Goal: Obtain resource: Download file/media

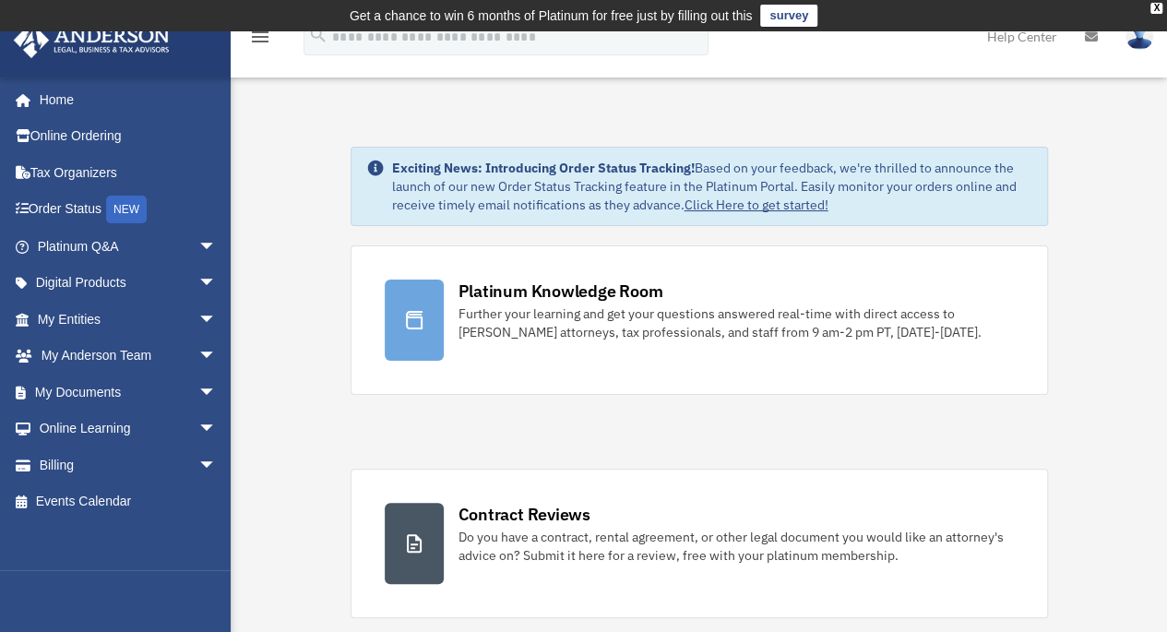
click at [110, 394] on link "My Documents arrow_drop_down" at bounding box center [129, 392] width 232 height 37
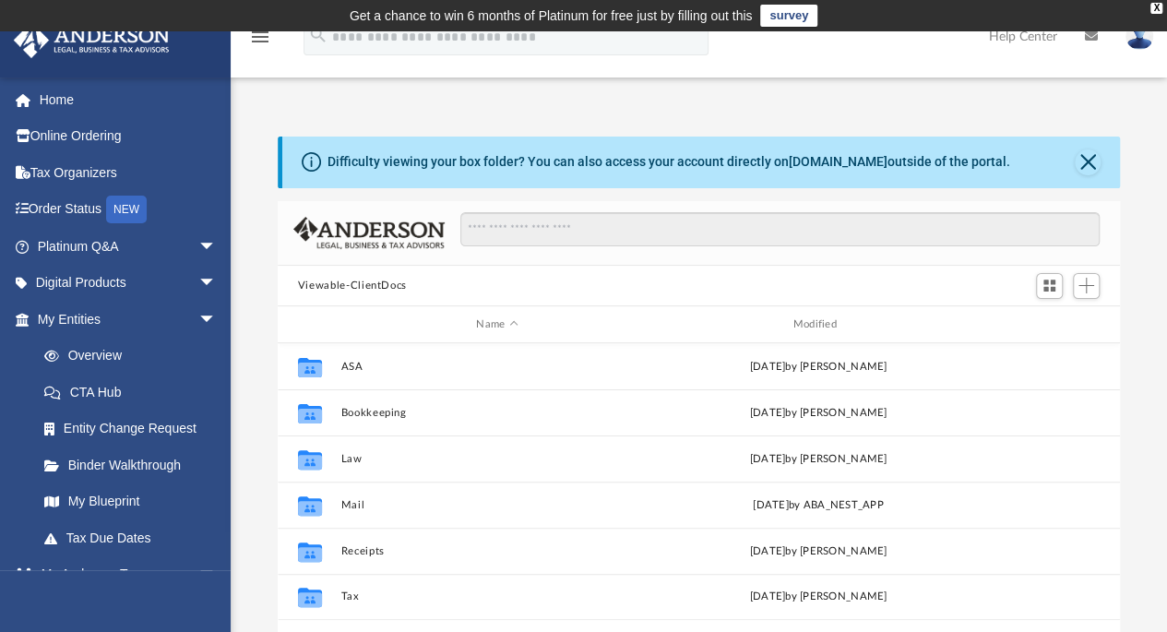
scroll to position [405, 829]
click at [353, 505] on button "Mail" at bounding box center [497, 505] width 313 height 12
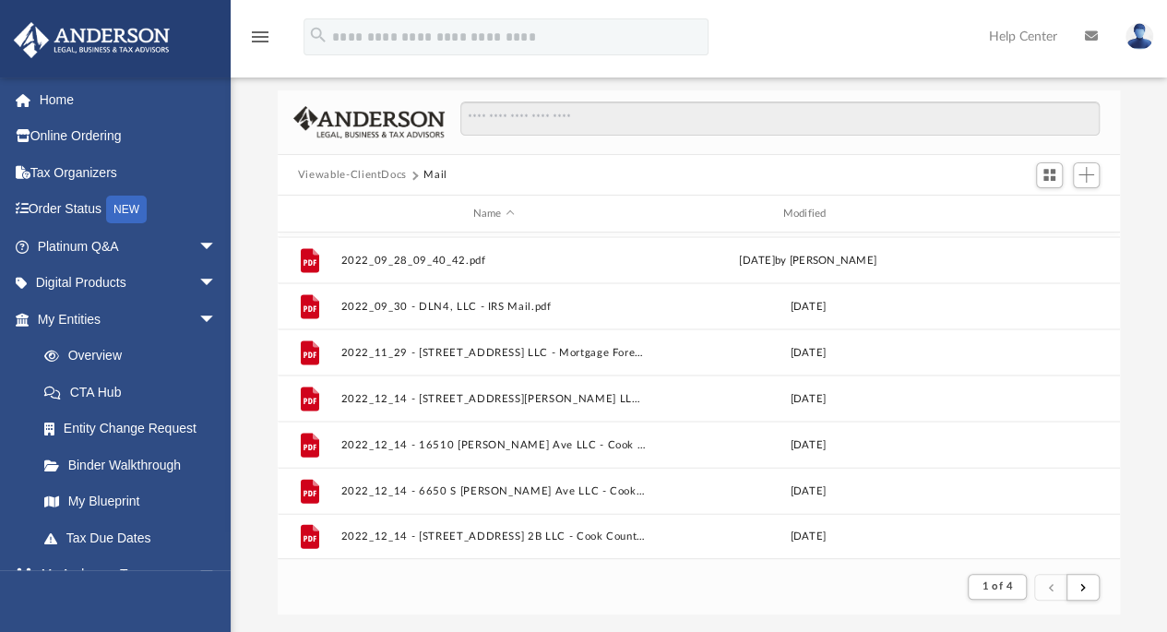
scroll to position [470, 0]
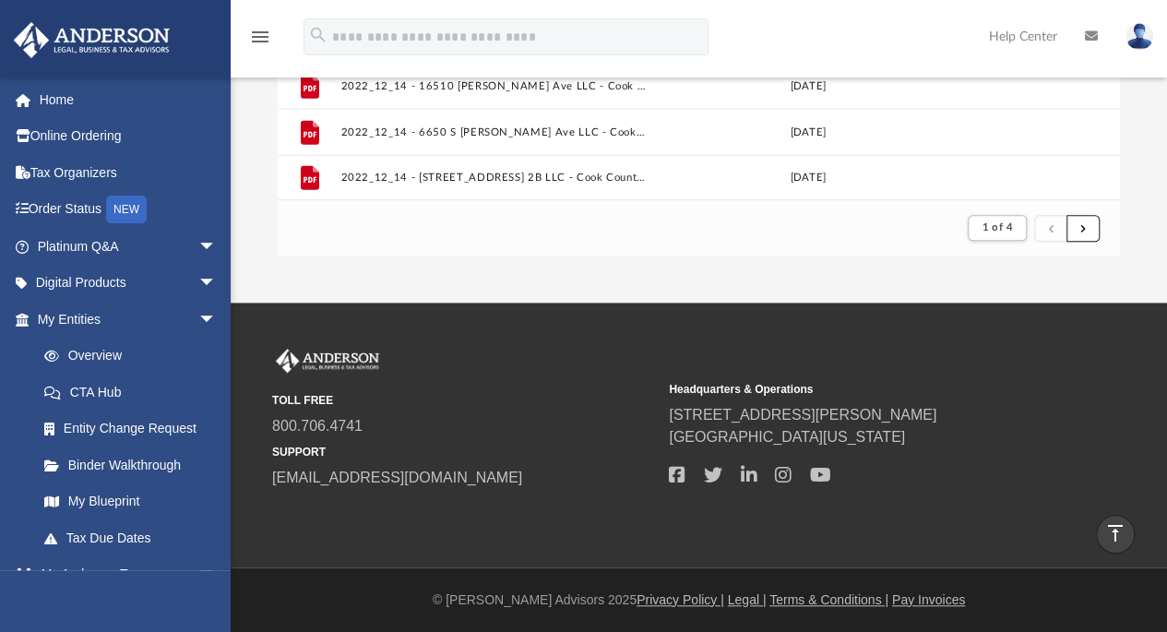
click at [1091, 236] on button "submit" at bounding box center [1083, 228] width 33 height 27
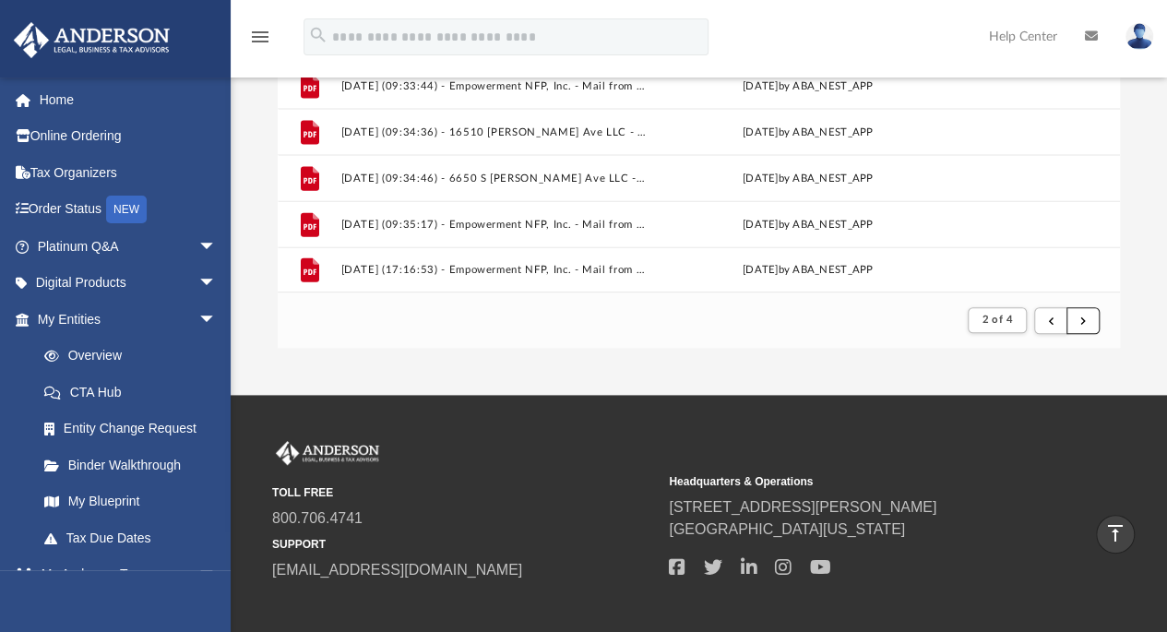
click at [1096, 323] on button "submit" at bounding box center [1083, 320] width 33 height 27
click at [1091, 324] on button "submit" at bounding box center [1083, 320] width 33 height 27
click at [1080, 317] on button "submit" at bounding box center [1083, 320] width 33 height 27
click at [1087, 321] on button "submit" at bounding box center [1083, 320] width 33 height 27
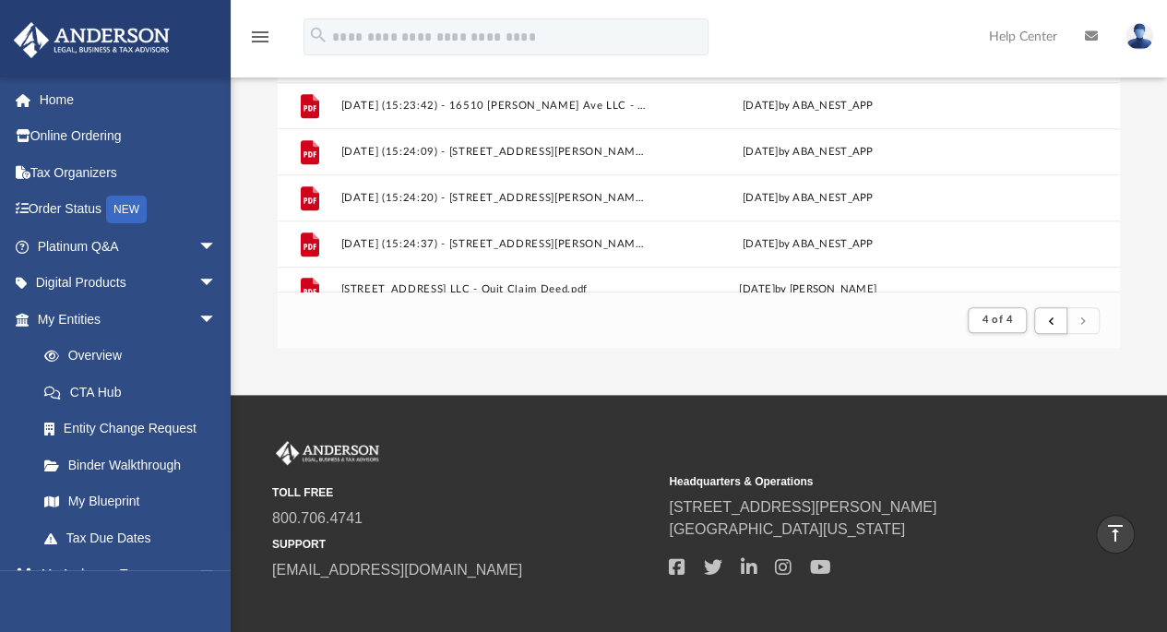
scroll to position [642, 0]
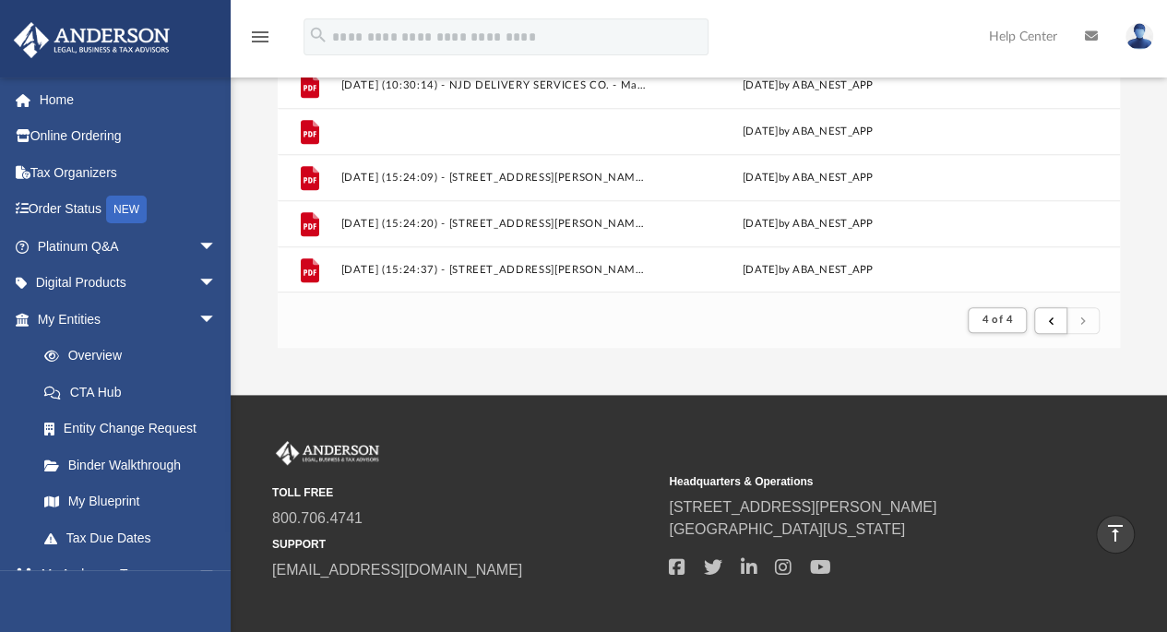
click at [528, 134] on button "[DATE] (15:23:42) - 16510 [PERSON_NAME] Ave LLC - Mail.pdf" at bounding box center [494, 132] width 306 height 12
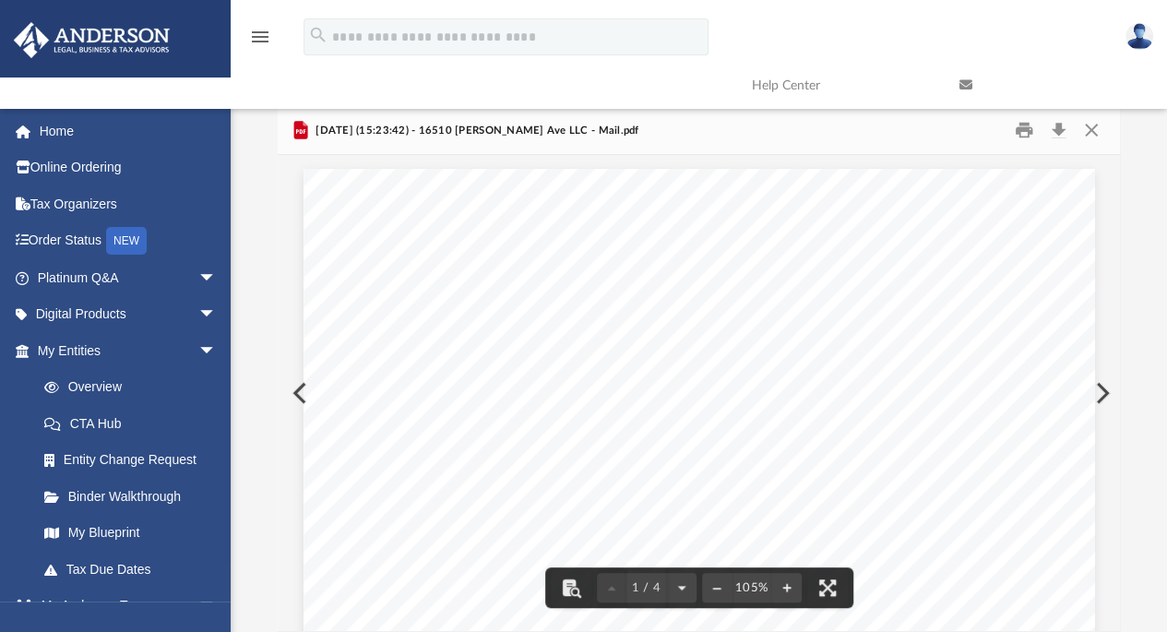
scroll to position [0, 0]
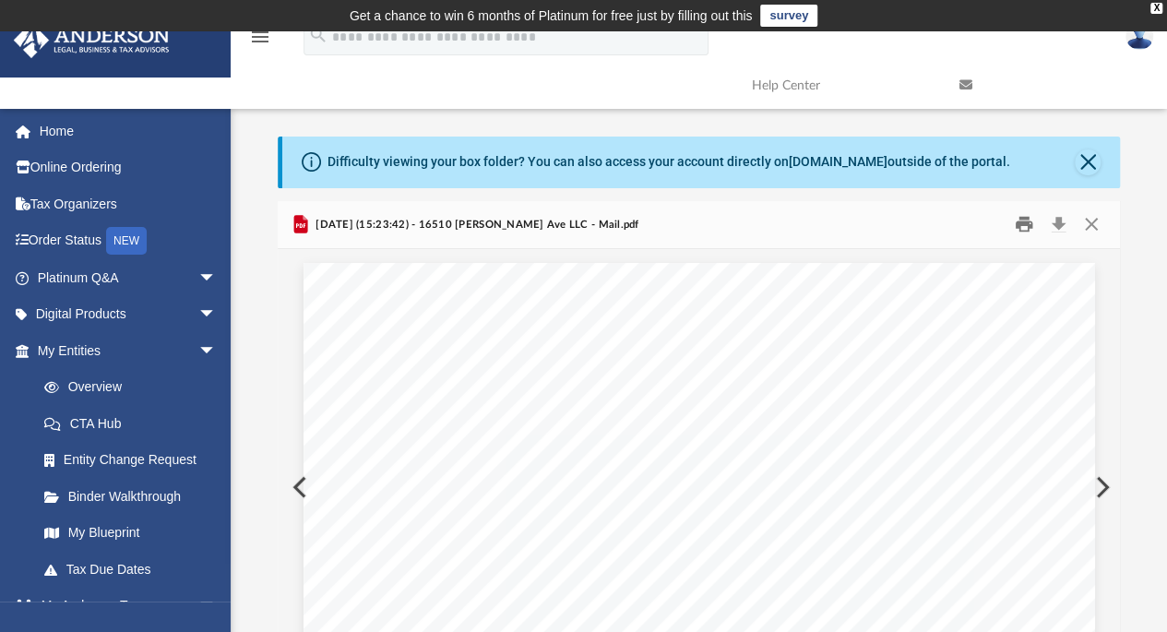
click at [1025, 228] on button "Print" at bounding box center [1024, 224] width 37 height 29
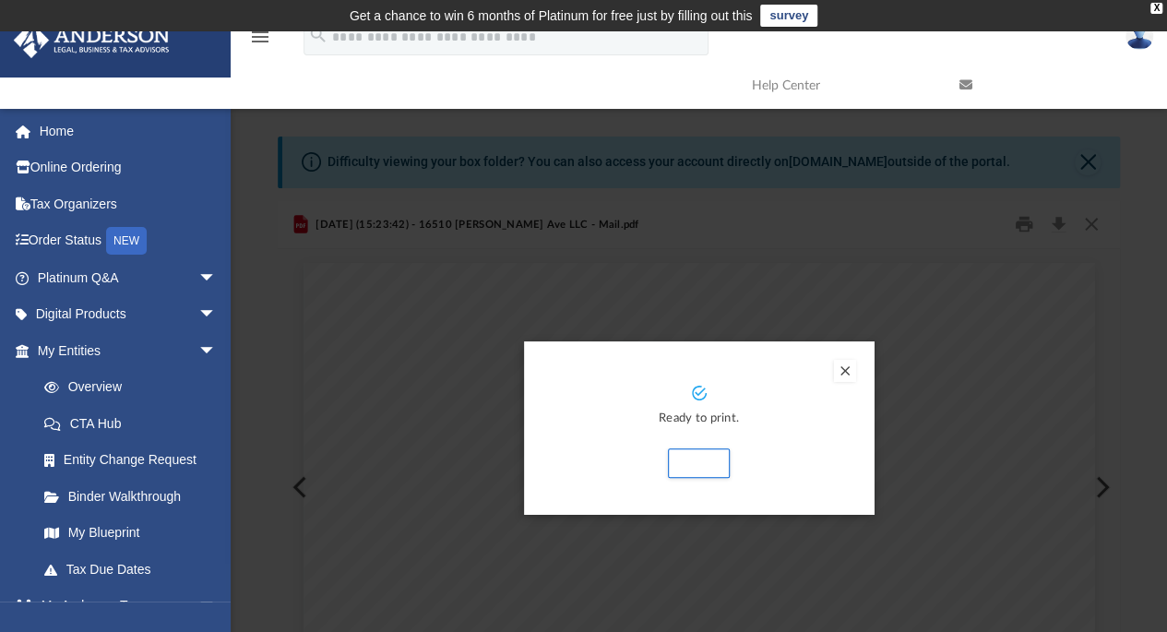
click at [847, 365] on button "Preview" at bounding box center [845, 371] width 22 height 22
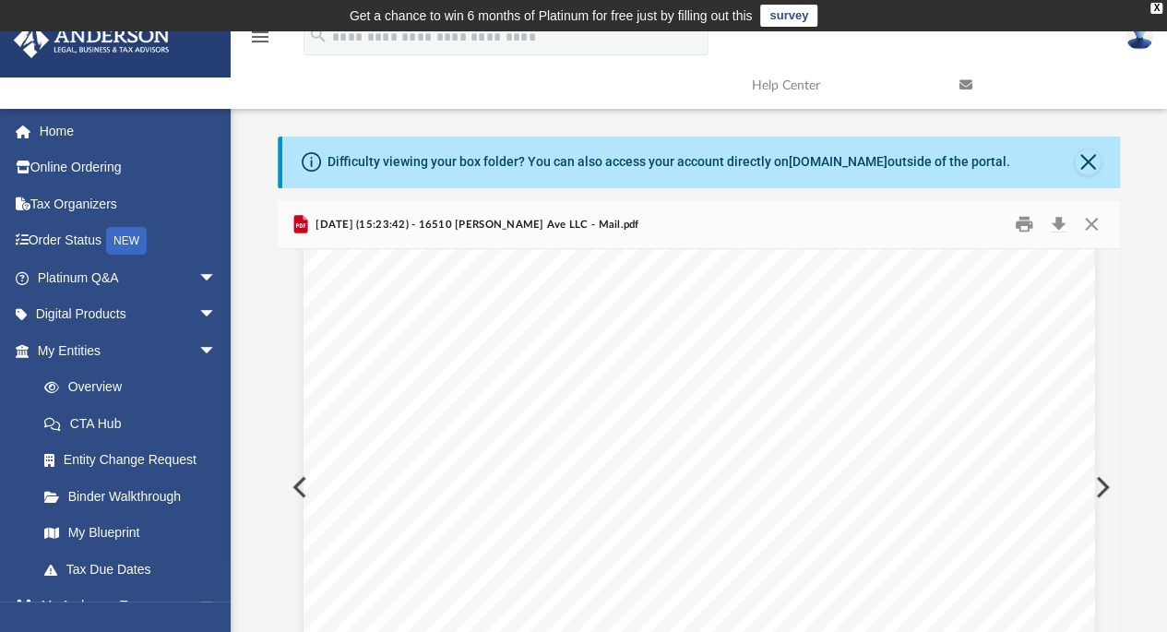
scroll to position [358, 0]
click at [1024, 221] on button "Print" at bounding box center [1024, 224] width 37 height 29
click at [1093, 228] on button "Close" at bounding box center [1091, 224] width 33 height 29
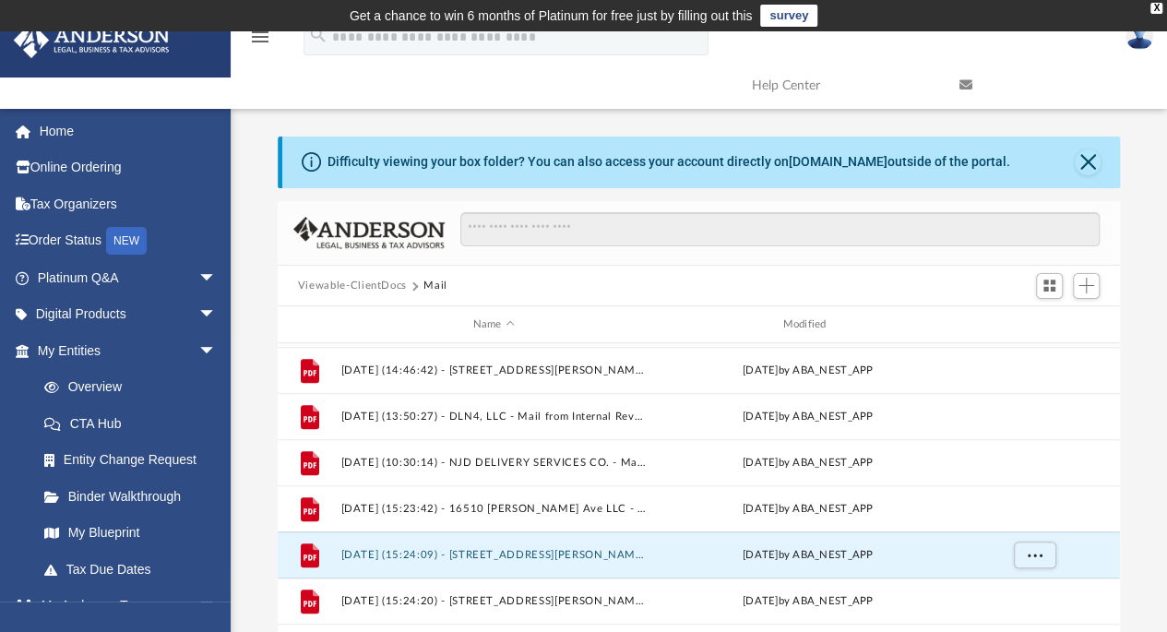
click at [611, 552] on button "[DATE] (15:24:09) - [STREET_ADDRESS][PERSON_NAME] LLC - Mail.pdf" at bounding box center [494, 555] width 306 height 12
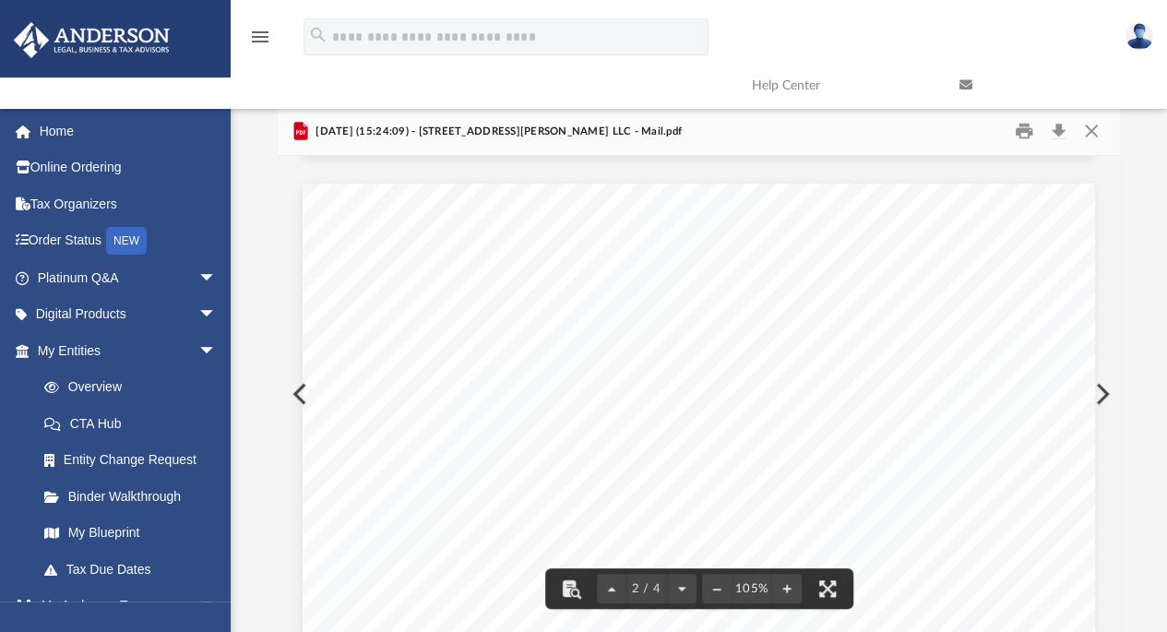
scroll to position [1015, 0]
click at [1021, 136] on button "Print" at bounding box center [1024, 131] width 37 height 29
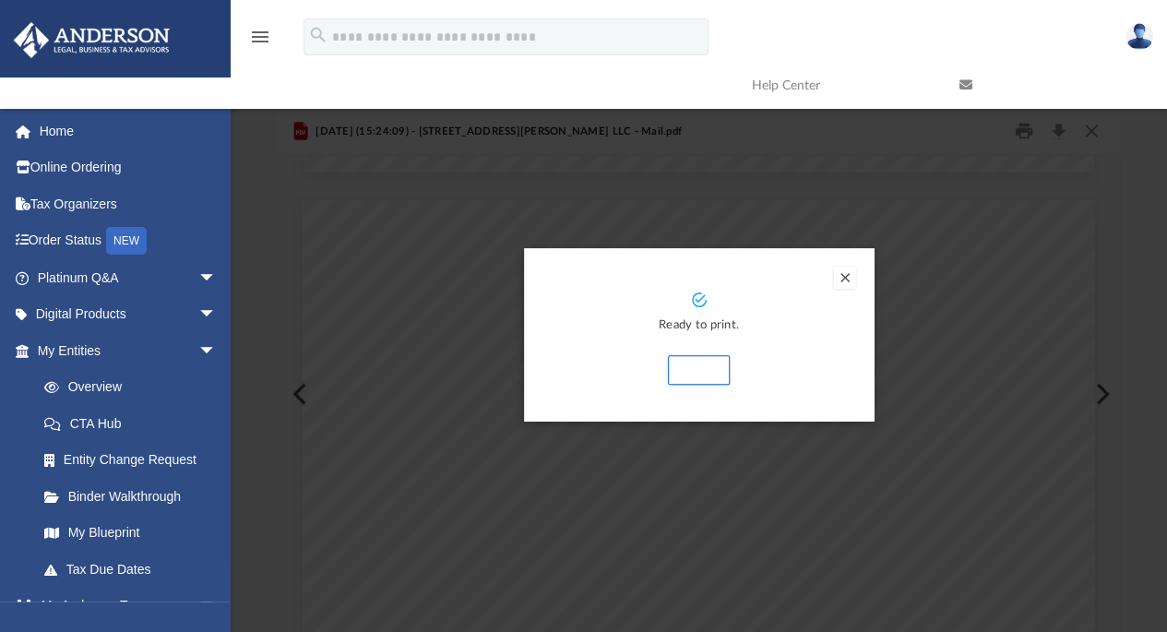
click at [849, 281] on button "Preview" at bounding box center [845, 278] width 22 height 22
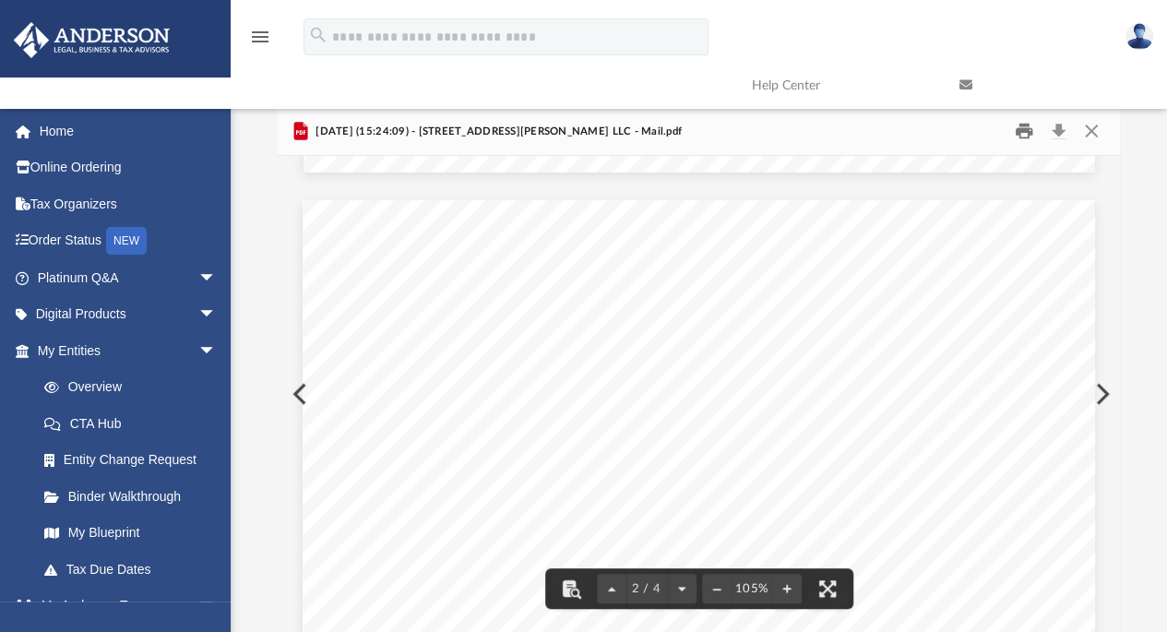
click at [1032, 126] on button "Print" at bounding box center [1024, 131] width 37 height 29
click at [1099, 136] on button "Close" at bounding box center [1091, 131] width 33 height 29
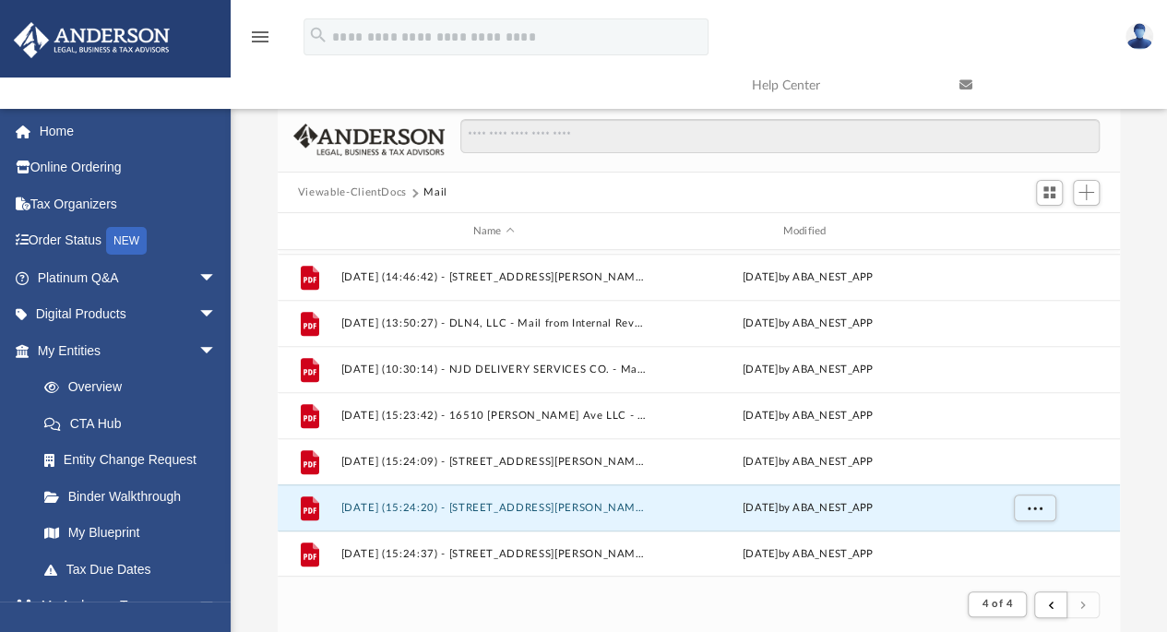
click at [587, 502] on button "[DATE] (15:24:20) - [STREET_ADDRESS][PERSON_NAME] LLC - Mail.pdf" at bounding box center [494, 508] width 306 height 12
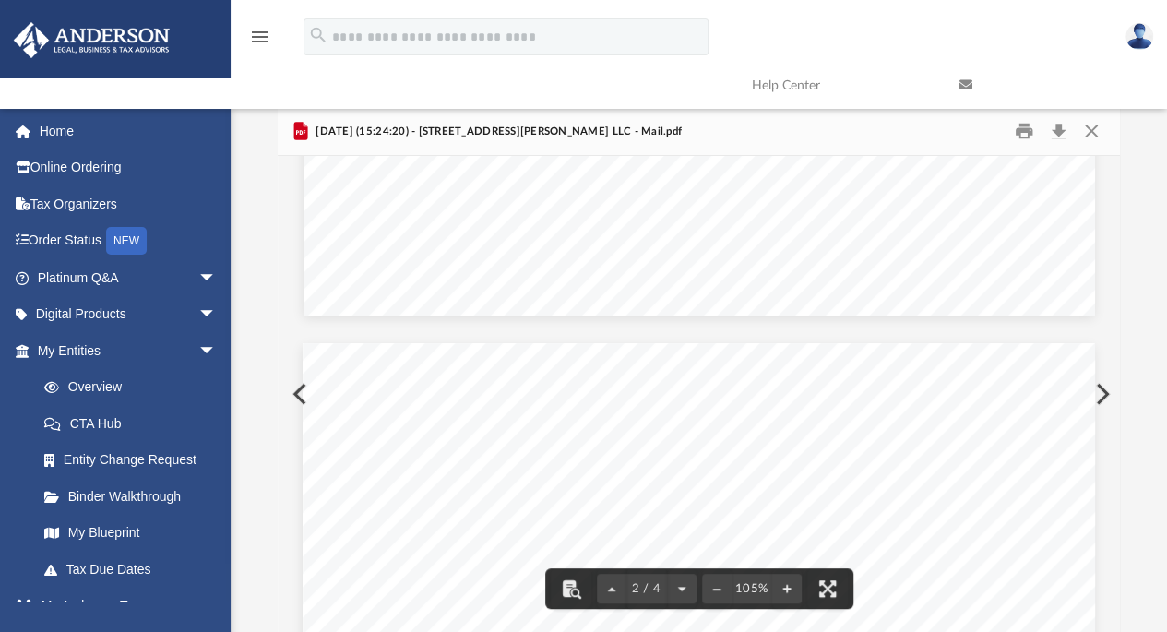
scroll to position [1107, 0]
click at [1019, 128] on button "Print" at bounding box center [1024, 131] width 37 height 29
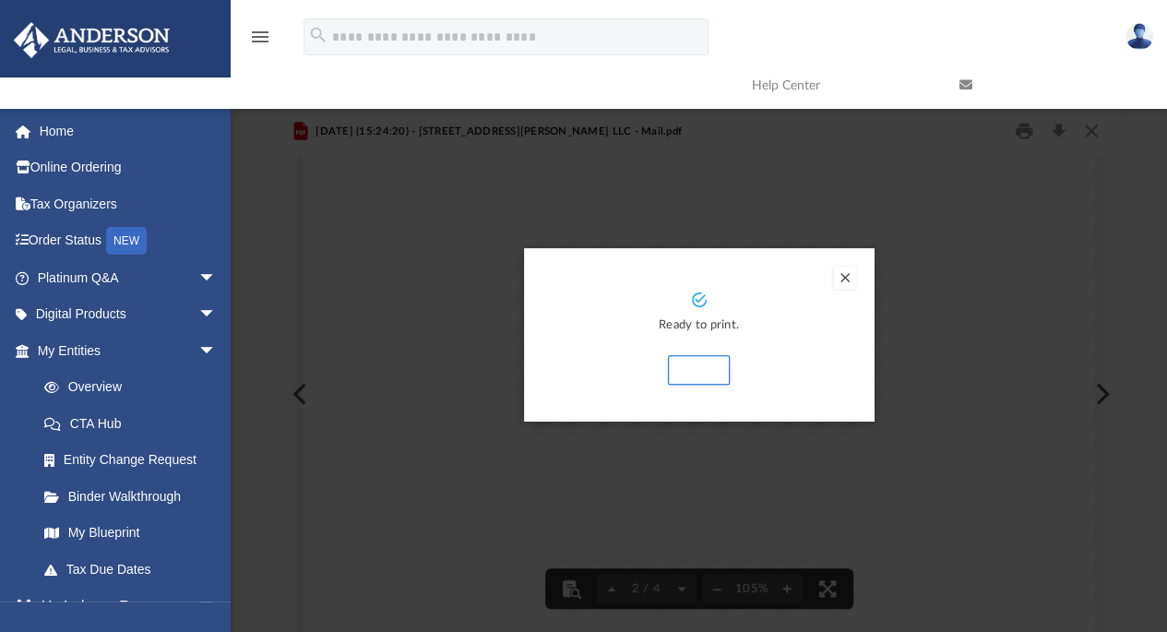
click at [847, 281] on button "Preview" at bounding box center [845, 278] width 22 height 22
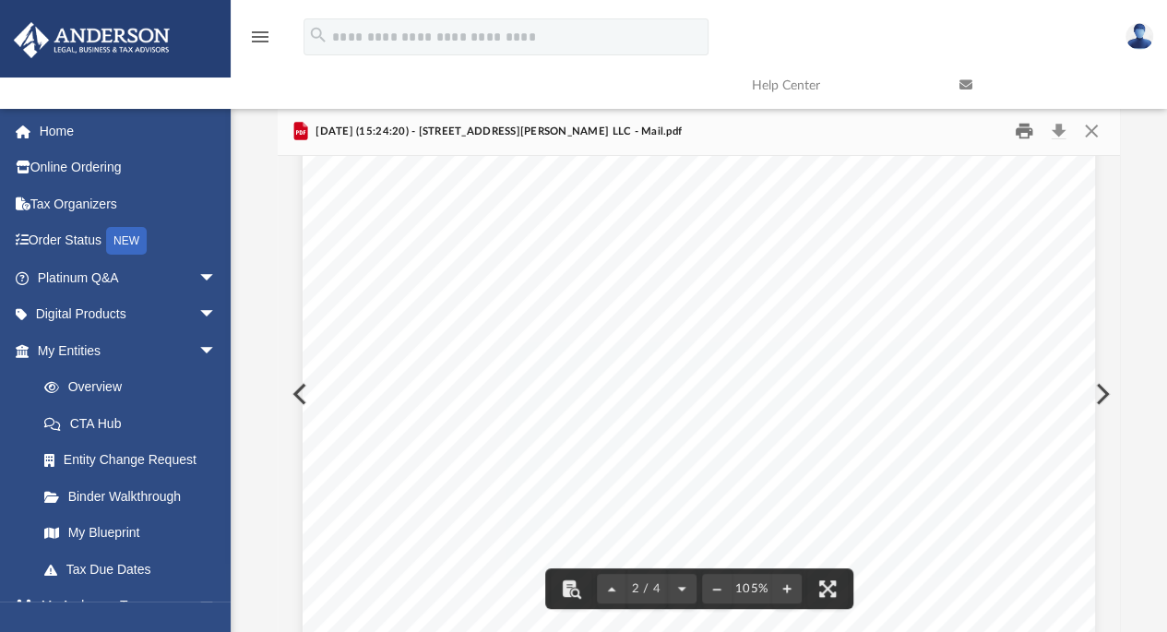
click at [1028, 135] on button "Print" at bounding box center [1024, 131] width 37 height 29
drag, startPoint x: 1089, startPoint y: 125, endPoint x: 1089, endPoint y: 137, distance: 12.0
click at [1088, 125] on button "Close" at bounding box center [1091, 131] width 33 height 29
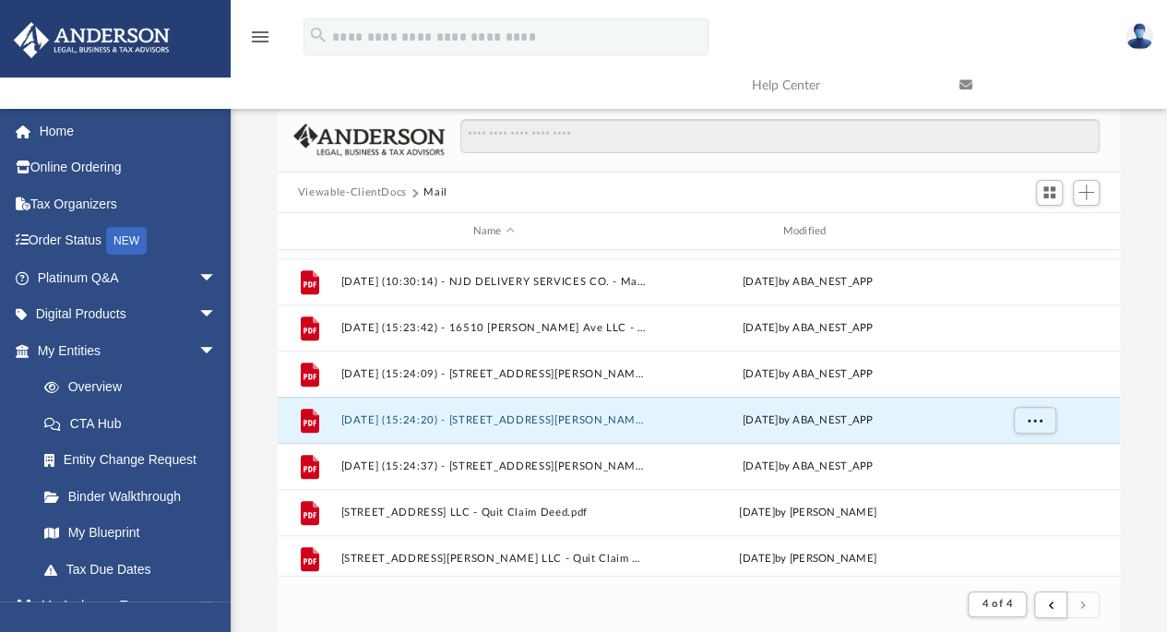
scroll to position [735, 0]
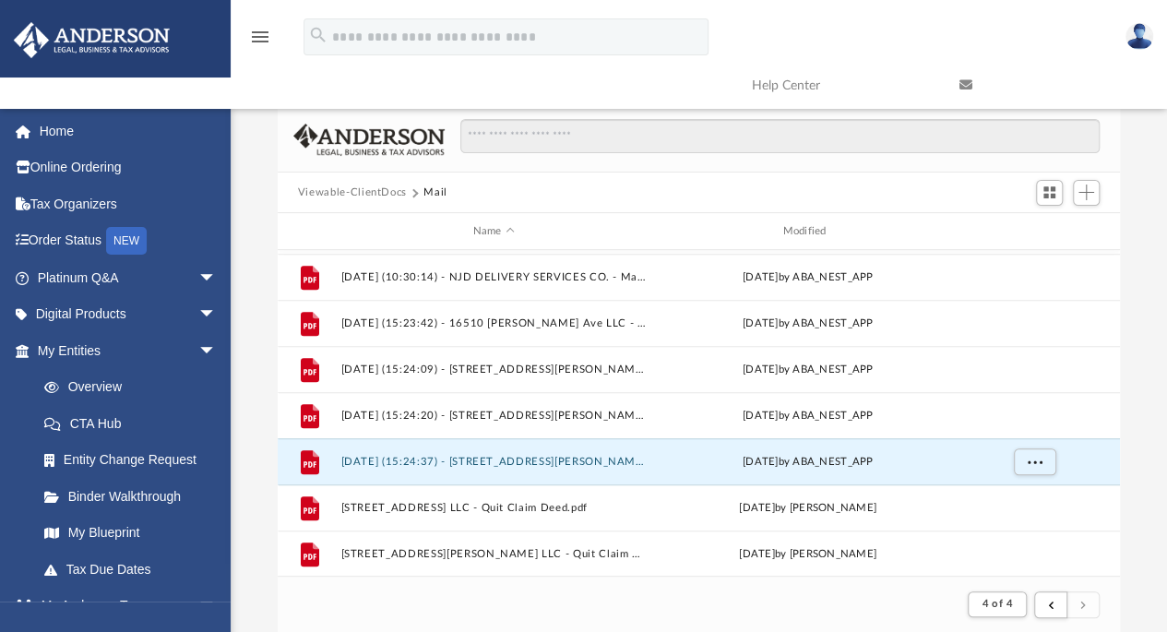
click at [551, 460] on button "[DATE] (15:24:37) - [STREET_ADDRESS][PERSON_NAME] LLC - Mail.pdf" at bounding box center [494, 462] width 306 height 12
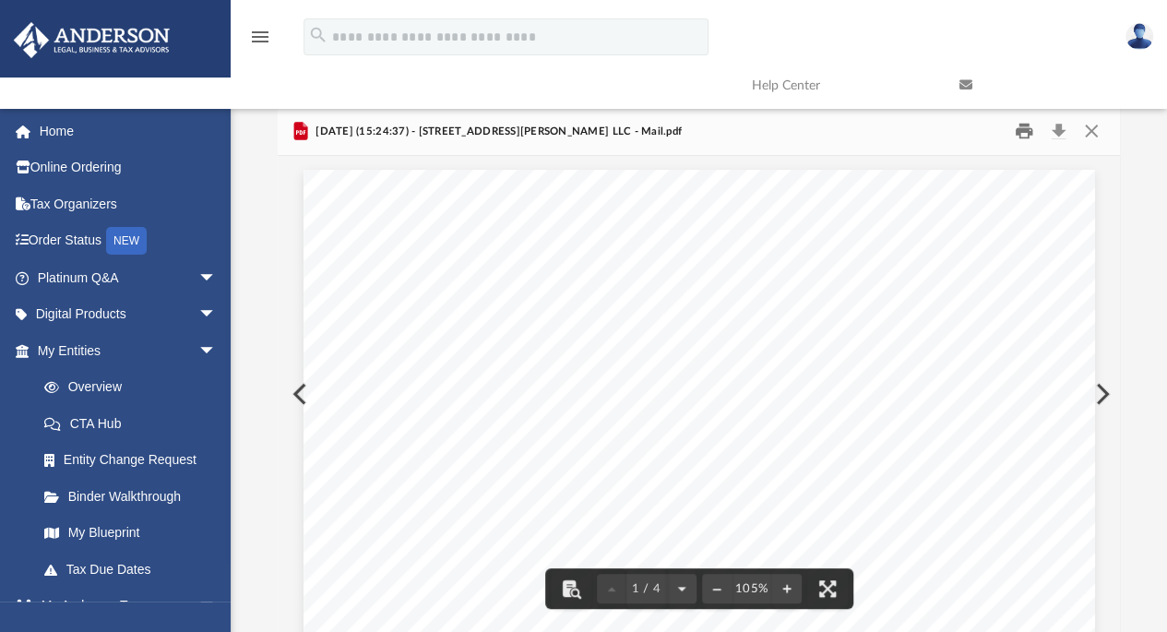
click at [1021, 134] on button "Print" at bounding box center [1024, 131] width 37 height 29
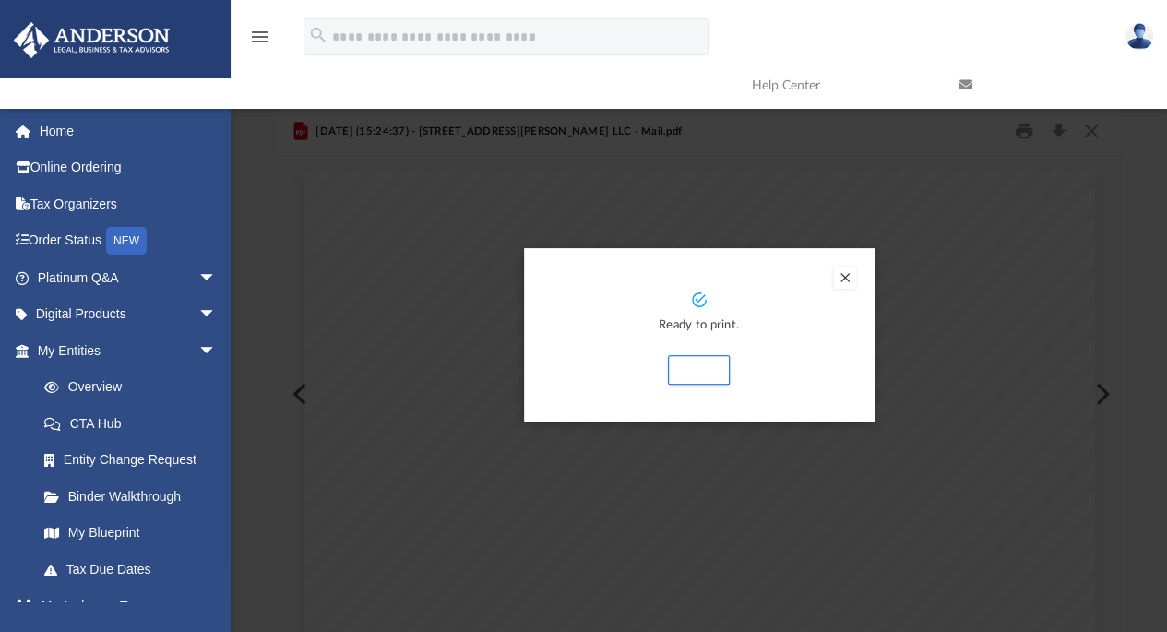
click at [843, 278] on button "Preview" at bounding box center [845, 278] width 22 height 22
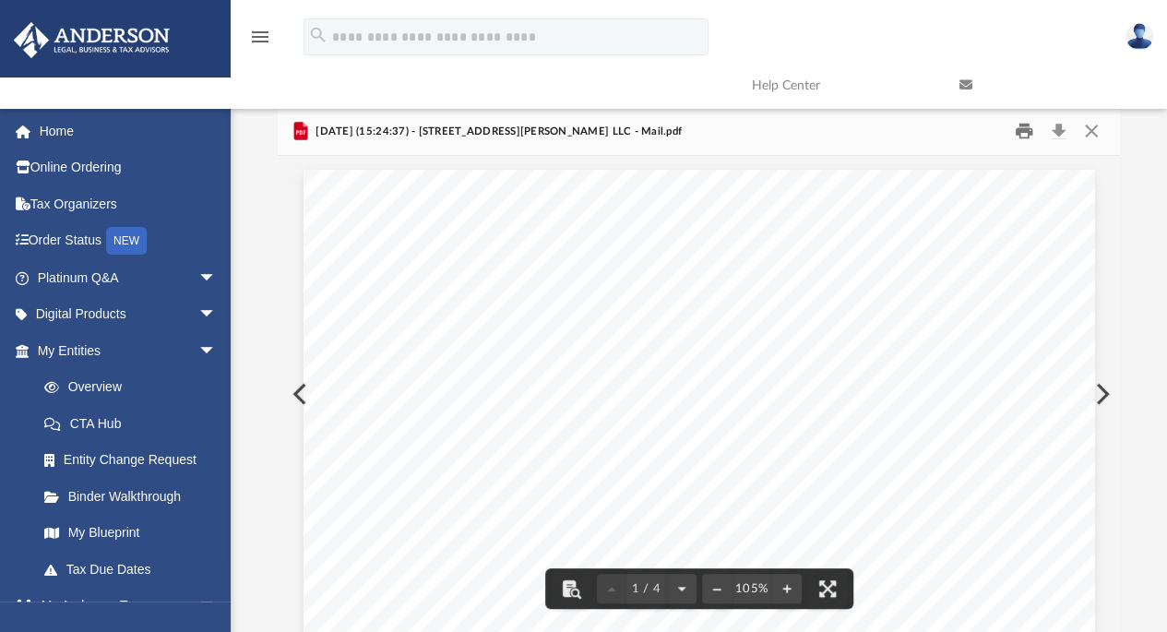
click at [1035, 123] on button "Print" at bounding box center [1024, 131] width 37 height 29
click at [1094, 132] on button "Close" at bounding box center [1091, 131] width 33 height 29
